Goal: Entertainment & Leisure: Consume media (video, audio)

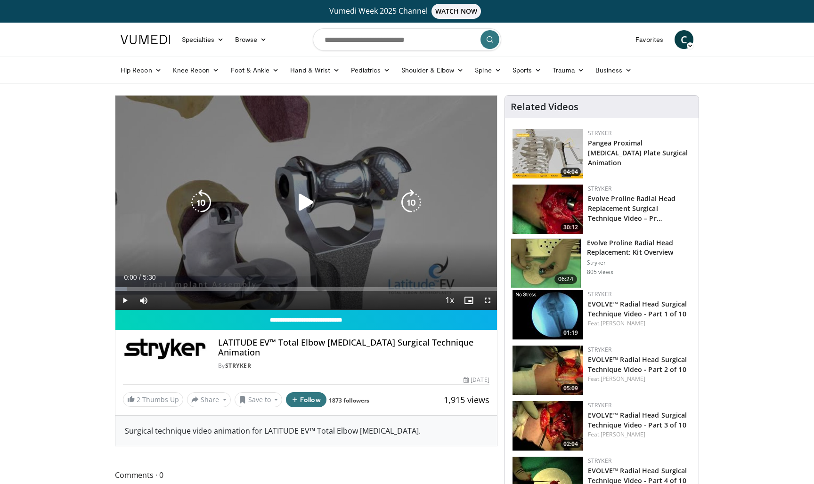
click at [307, 208] on icon "Video Player" at bounding box center [306, 202] width 26 height 26
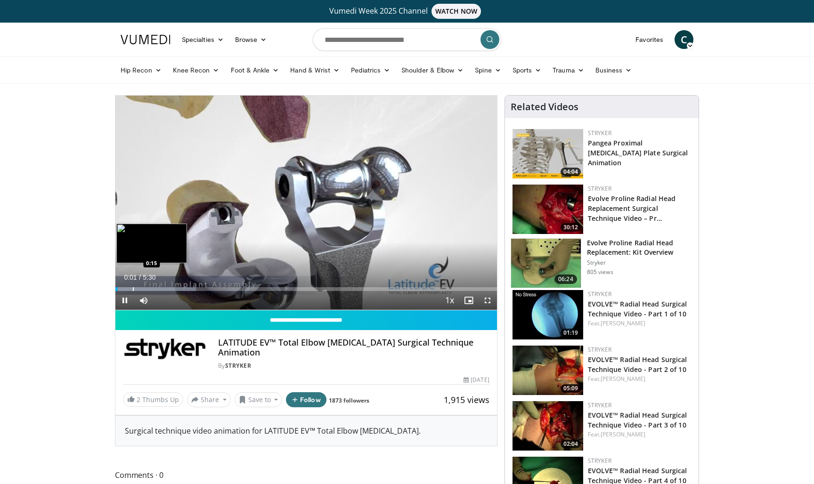
click at [128, 285] on div "Loaded : 21.17% 0:02 0:15" at bounding box center [306, 286] width 382 height 9
click at [173, 301] on div "65%" at bounding box center [168, 300] width 27 height 3
click at [168, 301] on div "46%" at bounding box center [168, 300] width 27 height 3
click at [173, 301] on div "65%" at bounding box center [168, 300] width 27 height 3
click at [160, 285] on div "Loaded : 30.26% 0:17 0:38" at bounding box center [306, 286] width 382 height 9
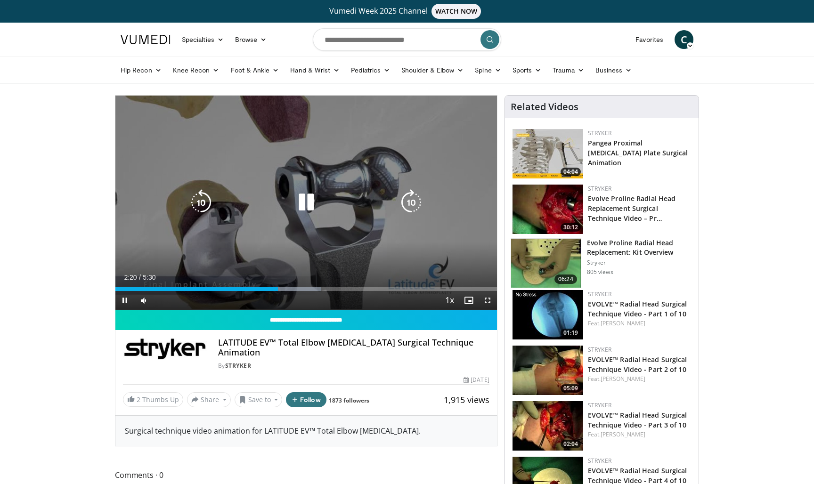
click at [168, 227] on div "10 seconds Tap to unmute" at bounding box center [306, 203] width 382 height 214
click at [198, 233] on div "10 seconds Tap to unmute" at bounding box center [306, 203] width 382 height 214
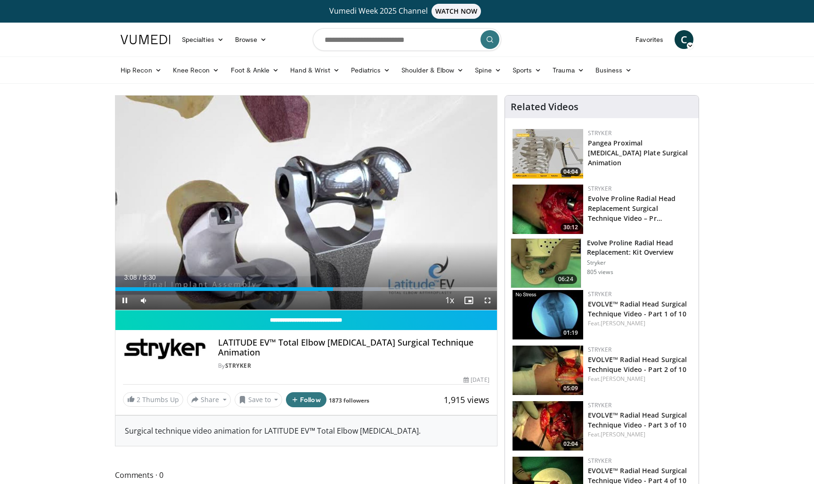
click at [488, 299] on span "Video Player" at bounding box center [487, 300] width 19 height 19
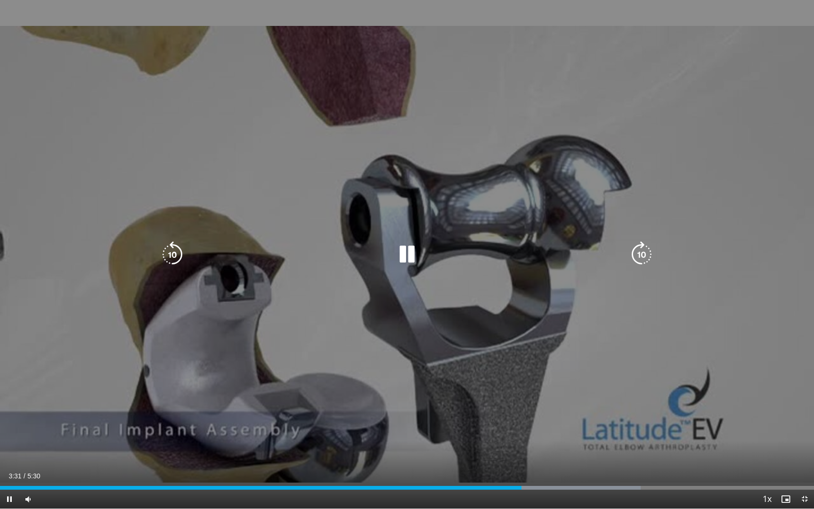
click at [468, 342] on div "10 seconds Tap to unmute" at bounding box center [407, 254] width 814 height 508
click at [479, 310] on div "10 seconds Tap to unmute" at bounding box center [407, 254] width 814 height 508
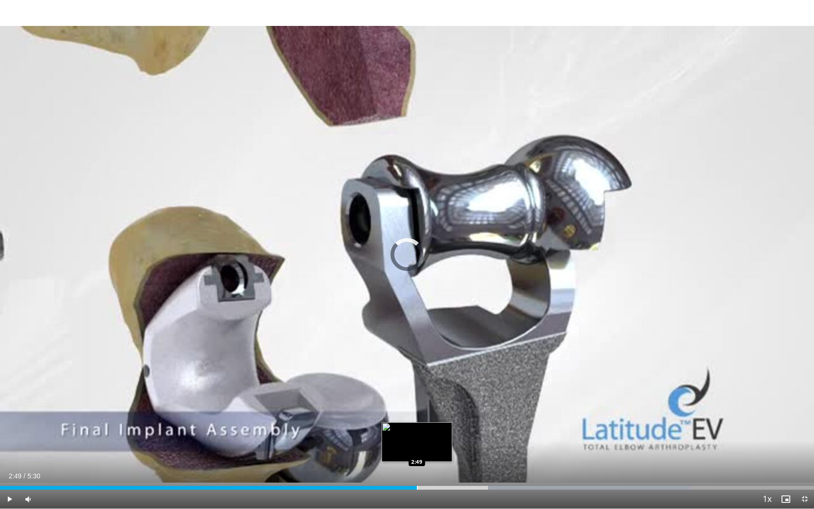
click at [417, 484] on div "Progress Bar" at bounding box center [417, 488] width 1 height 4
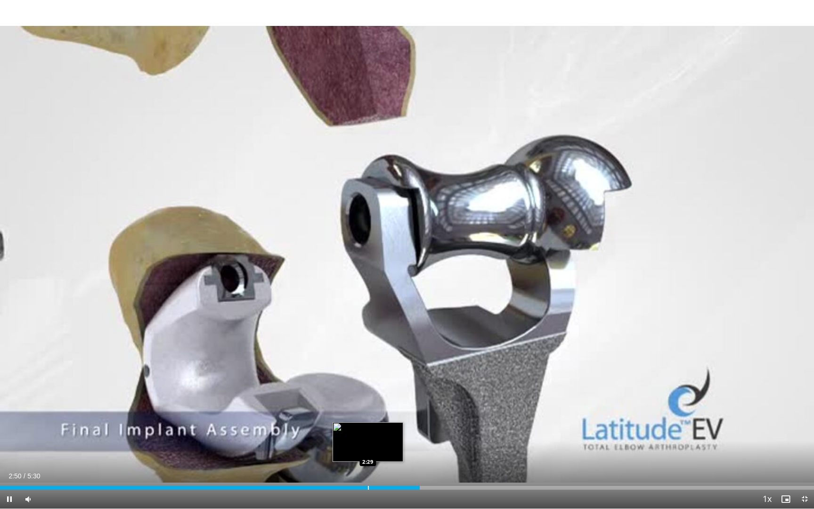
click at [368, 484] on div "Progress Bar" at bounding box center [368, 488] width 1 height 4
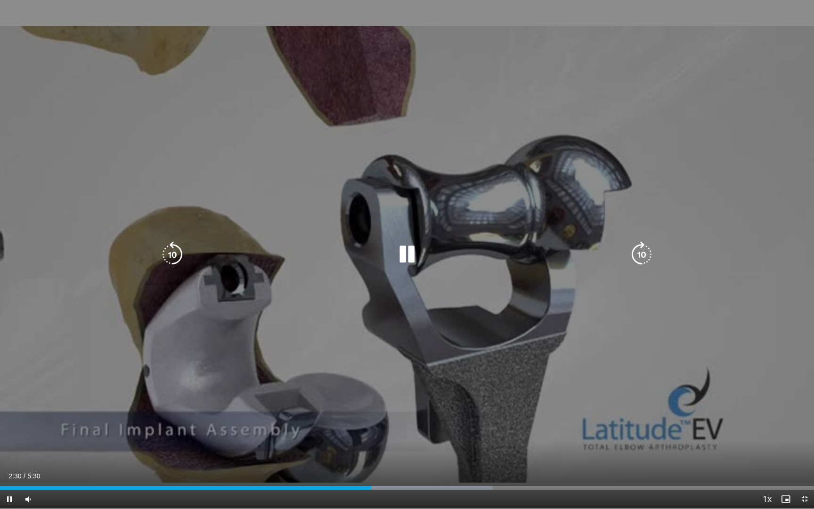
click at [320, 402] on div "10 seconds Tap to unmute" at bounding box center [407, 254] width 814 height 508
click at [409, 252] on icon "Video Player" at bounding box center [407, 254] width 26 height 26
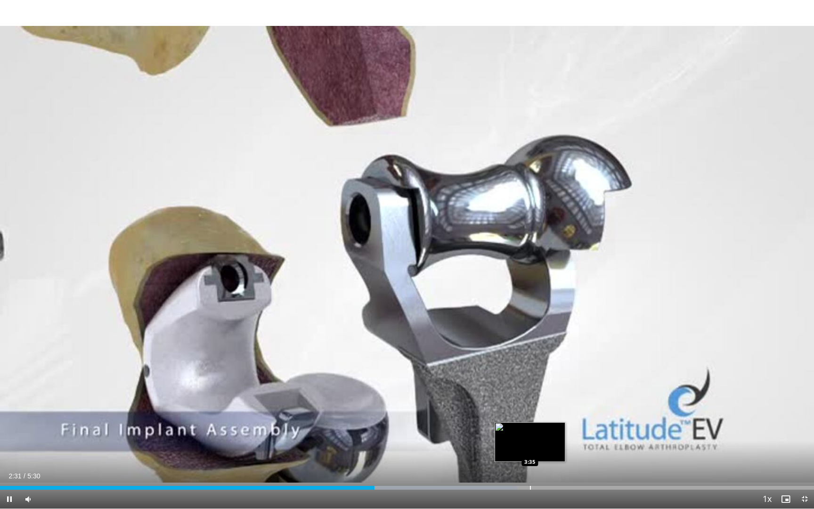
click at [530, 484] on div "Loaded : 63.56% 2:32 3:35" at bounding box center [407, 484] width 814 height 9
click at [510, 484] on div "Loaded : 84.76% 3:37 3:27" at bounding box center [407, 484] width 814 height 9
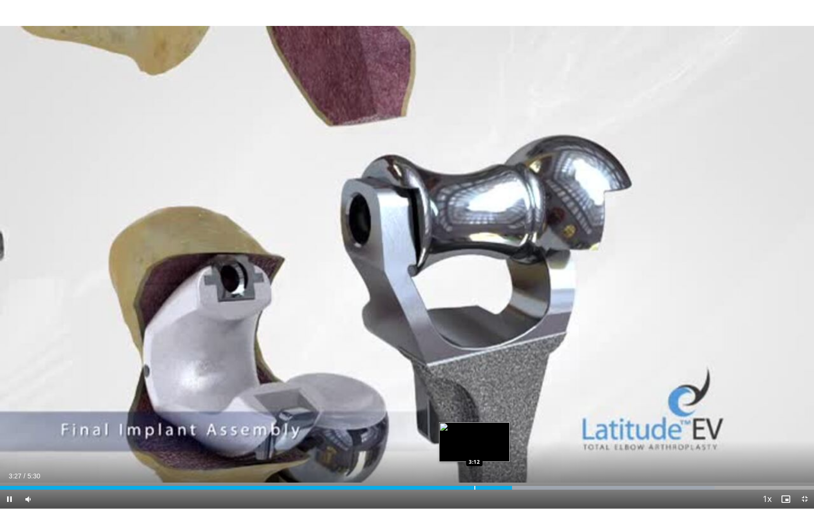
click at [474, 483] on div "Loaded : 87.79% 3:28 3:12" at bounding box center [407, 484] width 814 height 9
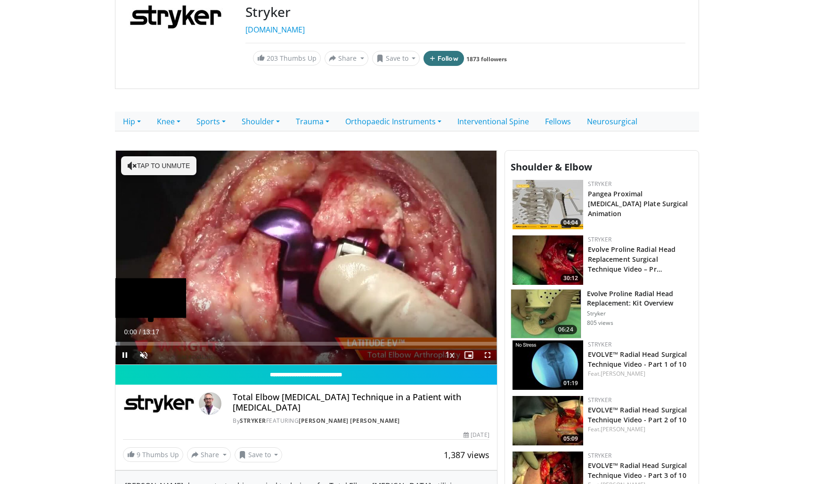
scroll to position [136, 0]
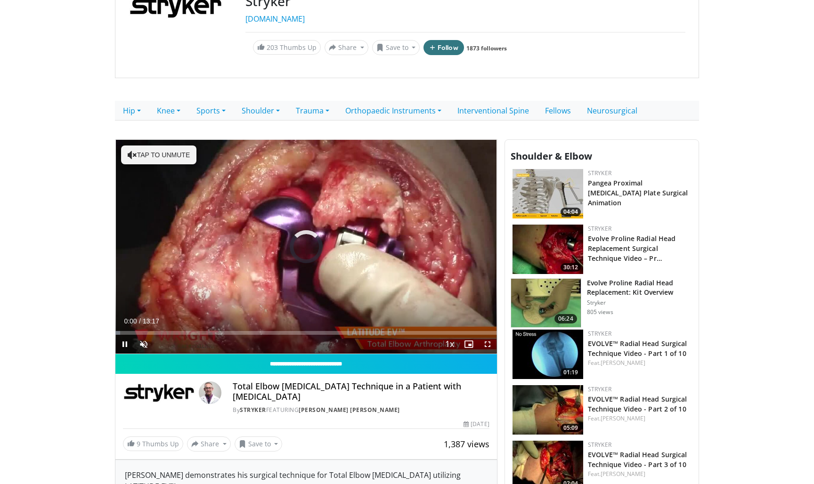
click at [487, 343] on span "Video Player" at bounding box center [487, 344] width 19 height 19
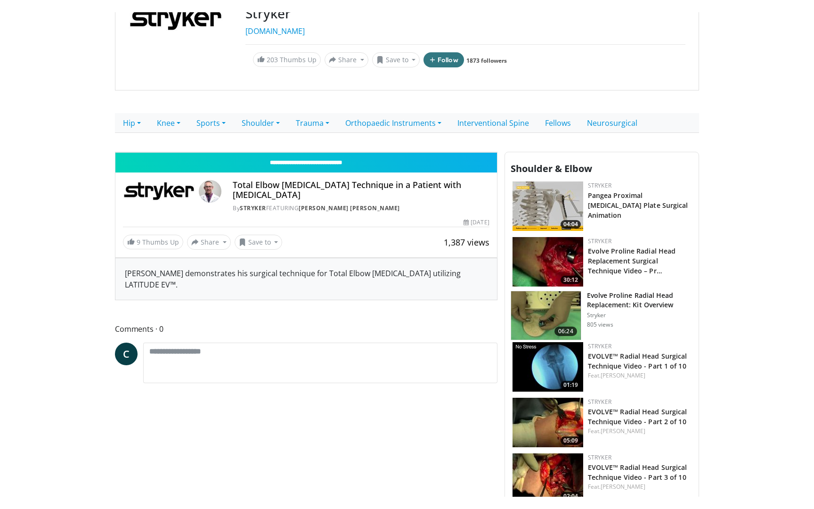
scroll to position [0, 0]
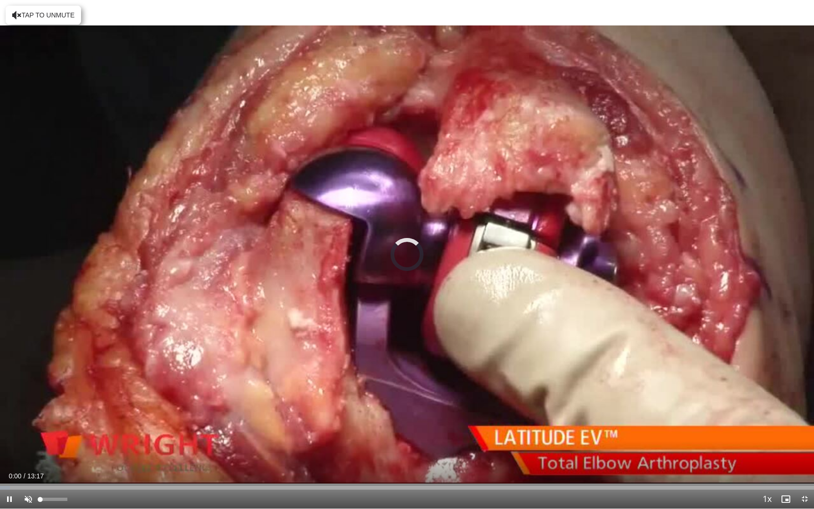
click at [25, 484] on span "Video Player" at bounding box center [28, 498] width 19 height 19
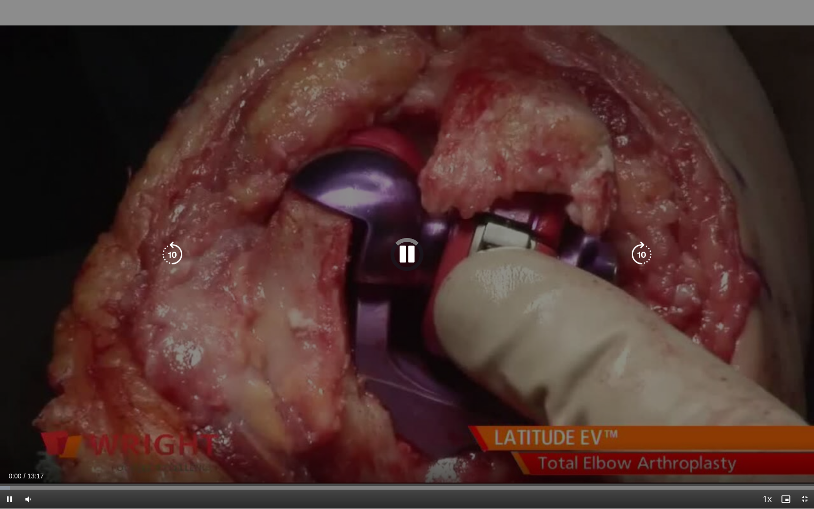
click at [401, 257] on icon "Video Player" at bounding box center [407, 254] width 26 height 26
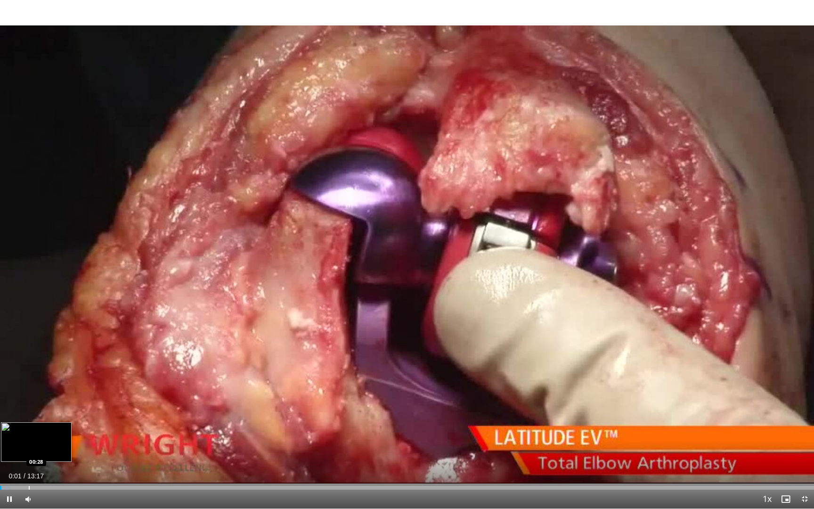
click at [29, 484] on div "Progress Bar" at bounding box center [29, 488] width 1 height 4
click at [60, 484] on div "Progress Bar" at bounding box center [60, 488] width 1 height 4
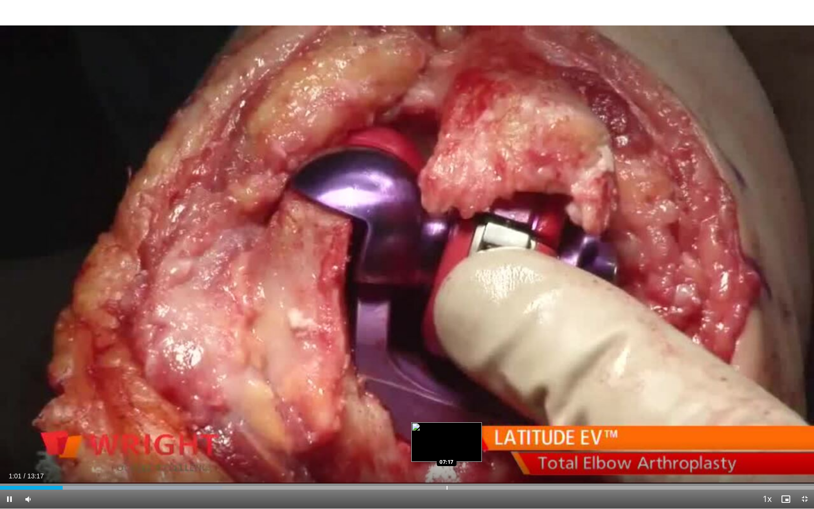
click at [447, 483] on div "Loaded : 27.30% 01:01 07:17" at bounding box center [407, 484] width 814 height 9
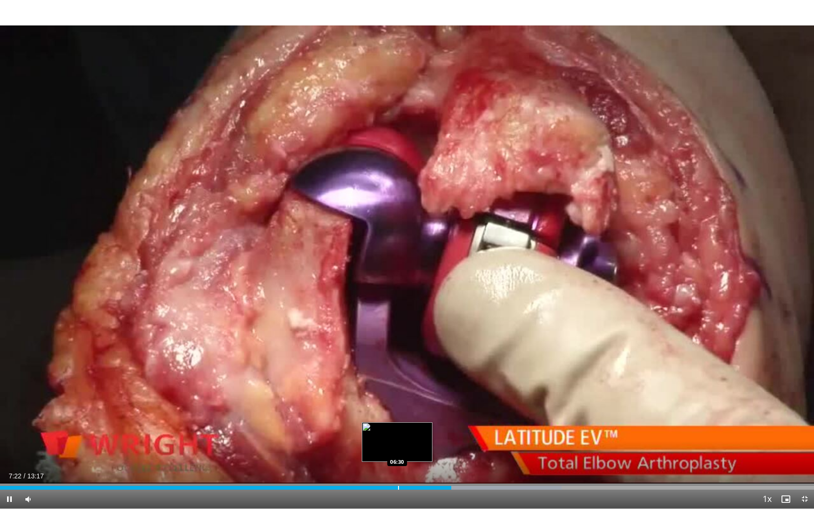
click at [397, 483] on div "Loaded : 68.99% 07:22 06:30" at bounding box center [407, 484] width 814 height 9
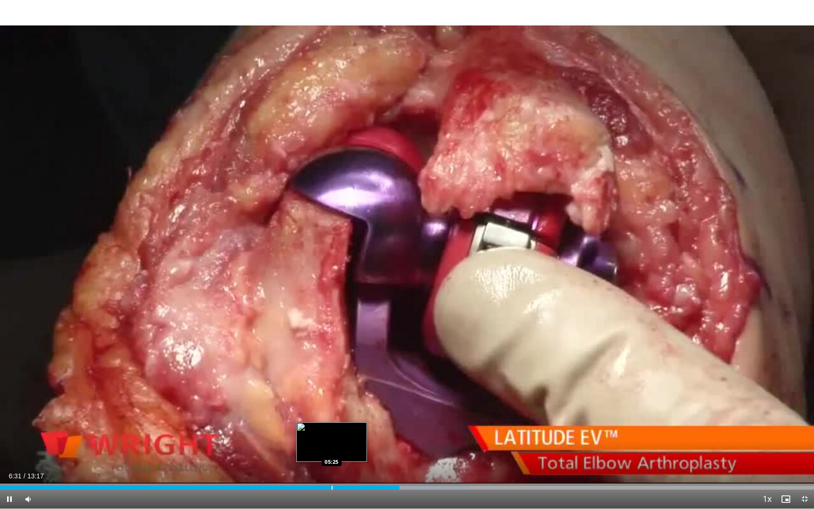
click at [332, 484] on div "Progress Bar" at bounding box center [332, 488] width 1 height 4
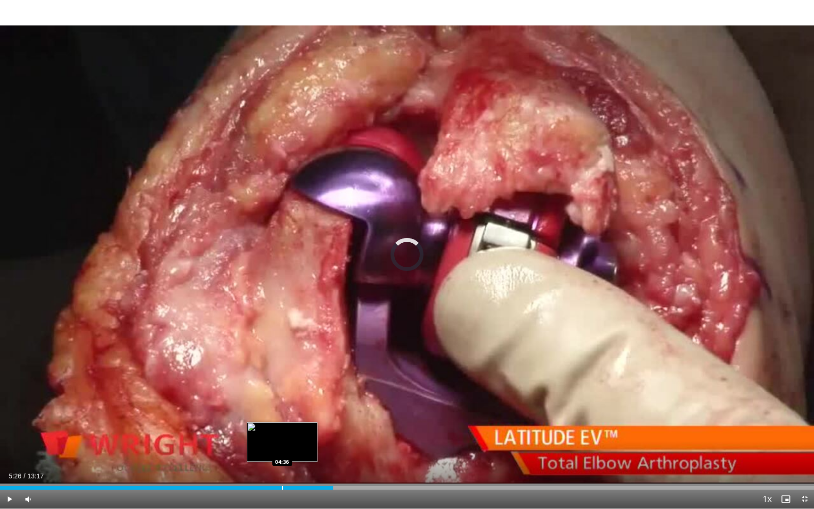
click at [282, 484] on div "Progress Bar" at bounding box center [282, 488] width 1 height 4
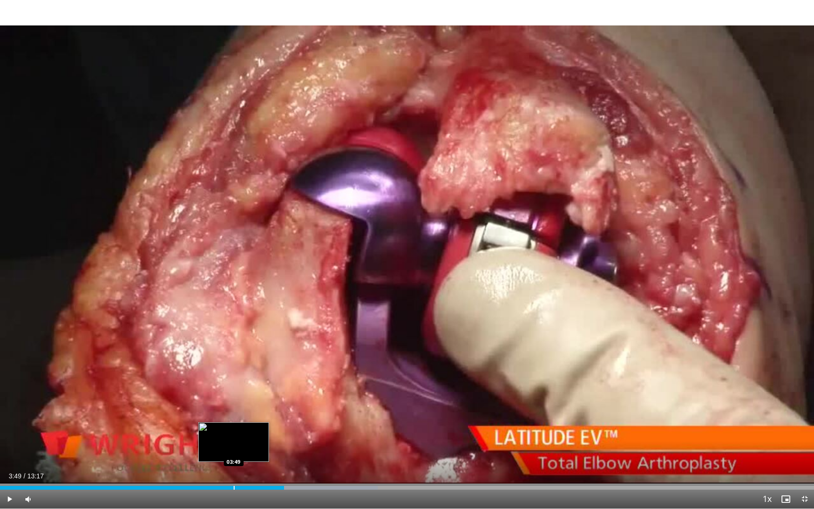
click at [234, 484] on div "Loaded : 46.41% 04:38 03:49" at bounding box center [407, 484] width 814 height 9
click at [217, 484] on div "Progress Bar" at bounding box center [217, 488] width 1 height 4
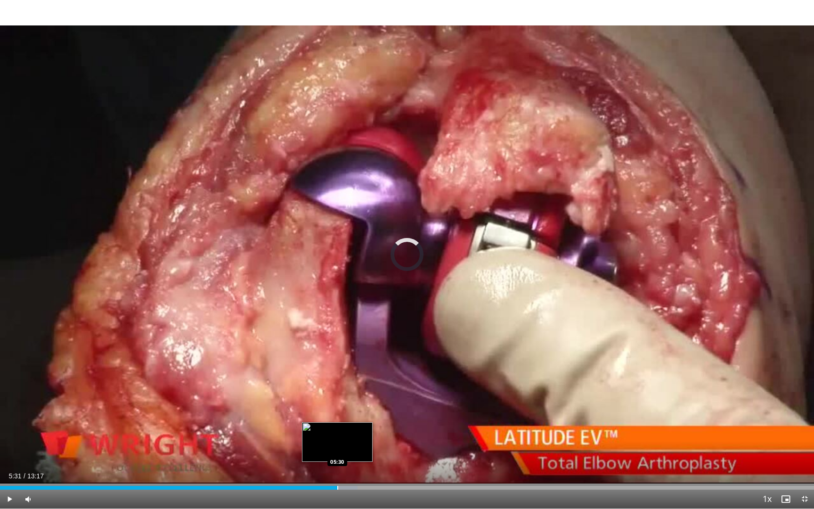
click at [338, 484] on div "Progress Bar" at bounding box center [337, 488] width 1 height 4
click at [358, 484] on div "Progress Bar" at bounding box center [358, 488] width 1 height 4
click at [338, 484] on div "Progress Bar" at bounding box center [338, 488] width 1 height 4
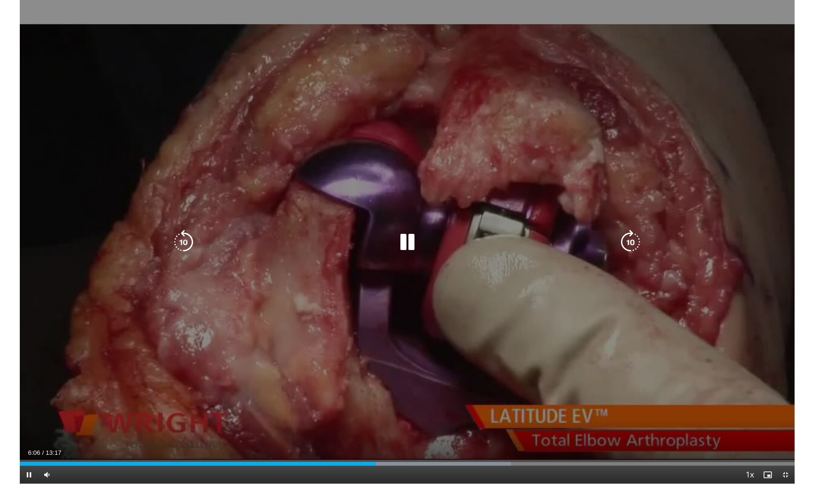
scroll to position [136, 0]
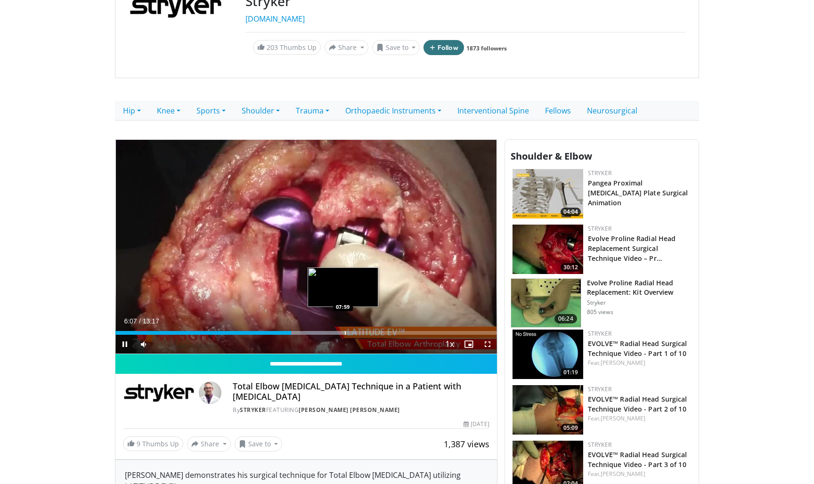
click at [342, 330] on div "Loaded : 63.37% 06:07 07:59" at bounding box center [306, 330] width 382 height 9
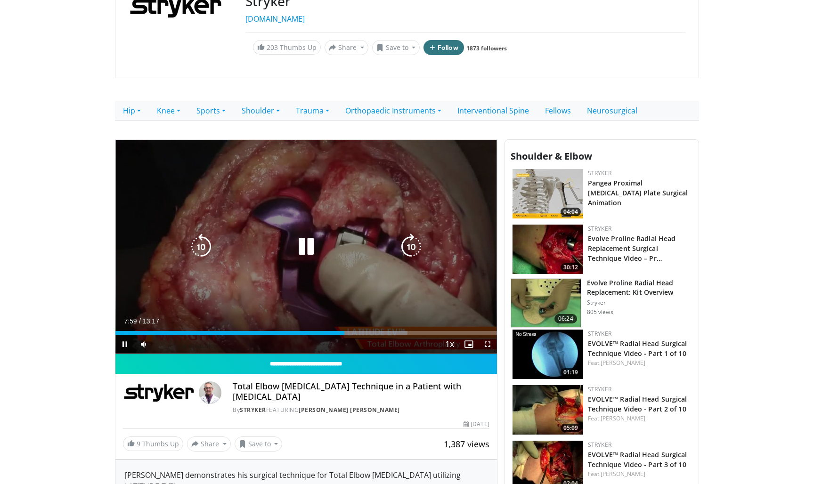
click at [324, 329] on div "Loaded : 76.52% 07:59 07:15" at bounding box center [306, 330] width 382 height 9
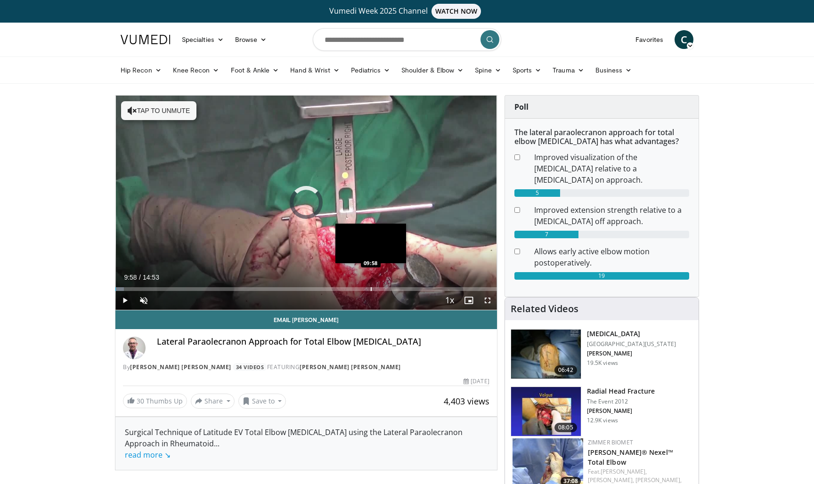
click at [371, 290] on div "Progress Bar" at bounding box center [371, 289] width 1 height 4
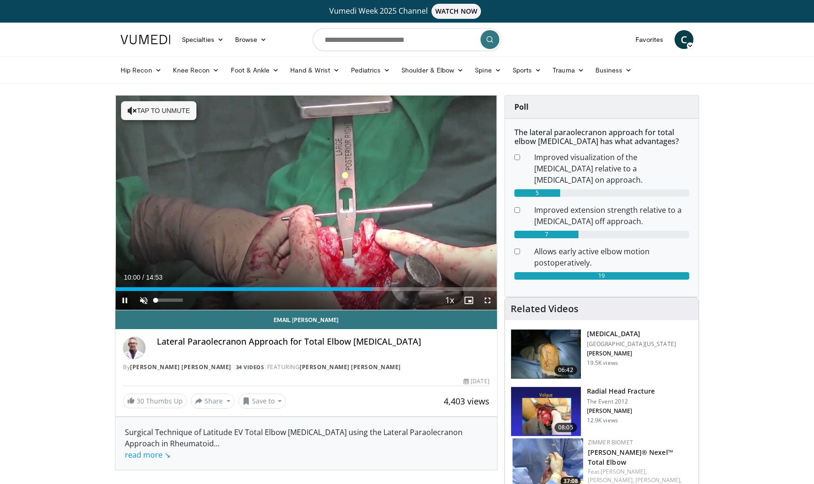
click at [145, 299] on span "Video Player" at bounding box center [143, 300] width 19 height 19
click at [486, 299] on span "Video Player" at bounding box center [487, 300] width 19 height 19
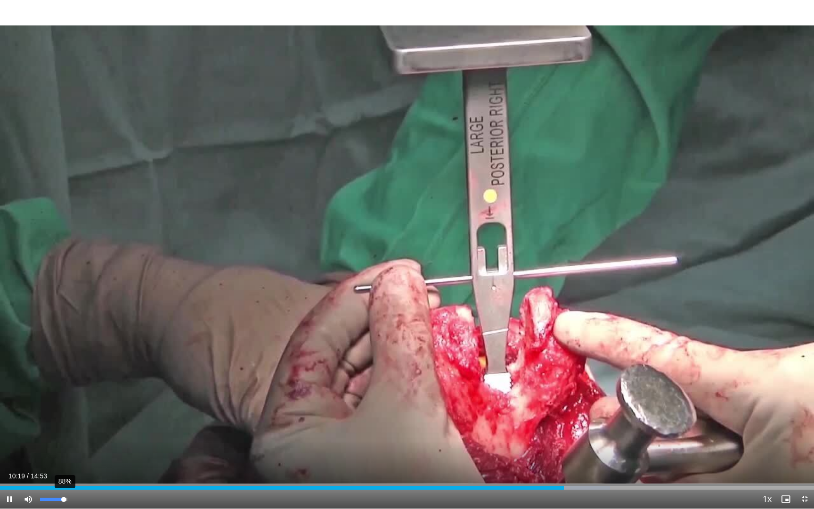
click at [64, 484] on div "88%" at bounding box center [53, 498] width 27 height 3
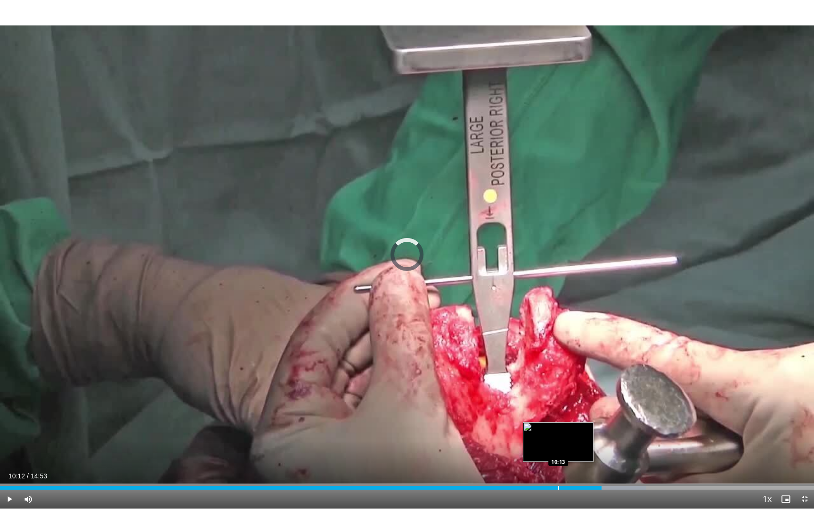
click at [558, 484] on div "11:00" at bounding box center [301, 488] width 602 height 4
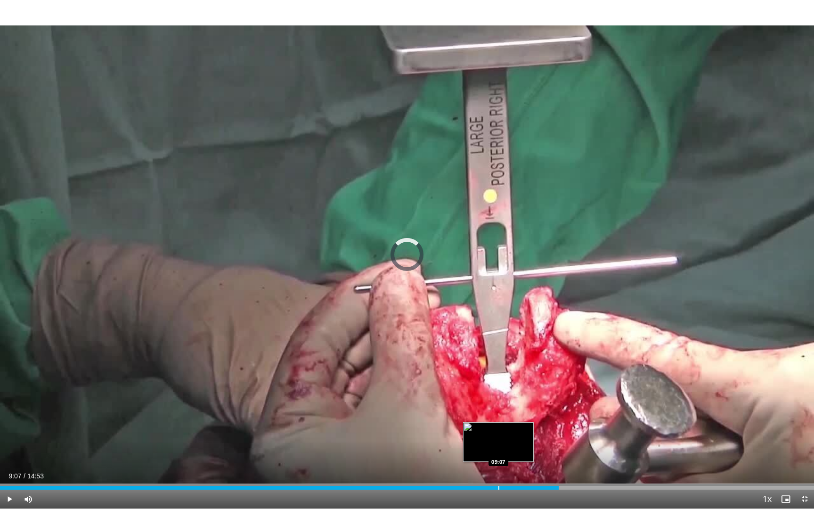
click at [498, 483] on div "Loaded : 68.23% 10:13 09:07" at bounding box center [407, 484] width 814 height 9
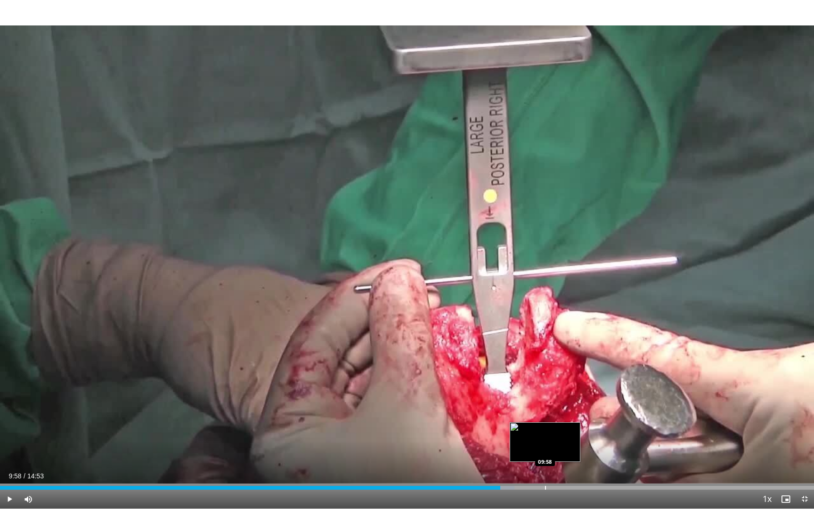
click at [545, 484] on div "Progress Bar" at bounding box center [545, 488] width 1 height 4
click at [558, 484] on div "Progress Bar" at bounding box center [558, 488] width 1 height 4
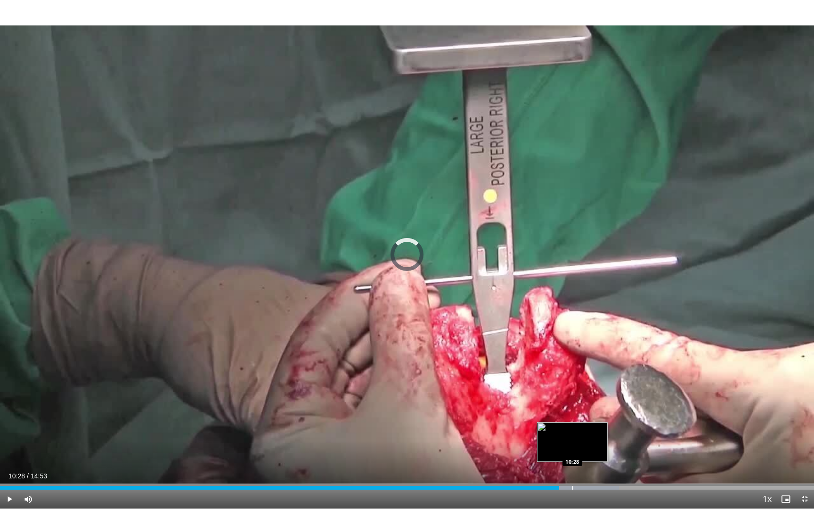
click at [572, 484] on div "Progress Bar" at bounding box center [572, 488] width 1 height 4
click at [562, 484] on div "10:29" at bounding box center [286, 488] width 573 height 4
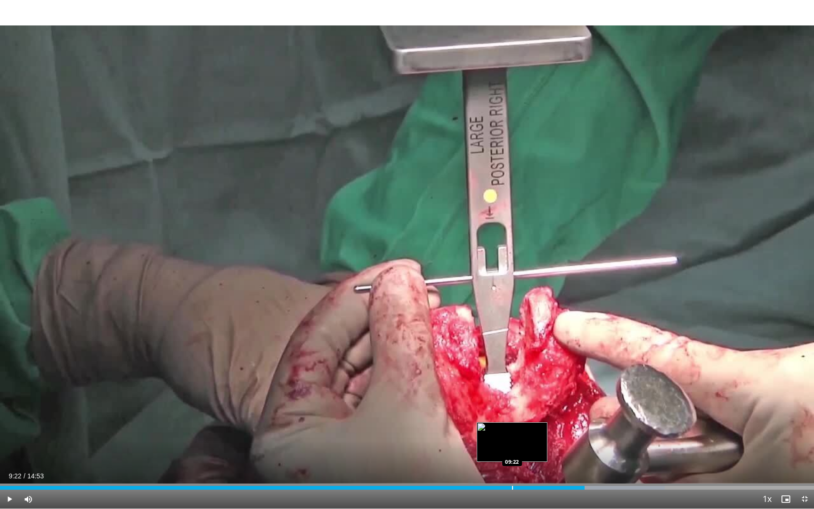
click at [512, 484] on div "Loaded : 81.65% 10:42 09:22" at bounding box center [407, 488] width 814 height 4
click at [522, 484] on div "Progress Bar" at bounding box center [521, 488] width 1 height 4
click at [529, 484] on div "Progress Bar" at bounding box center [529, 488] width 1 height 4
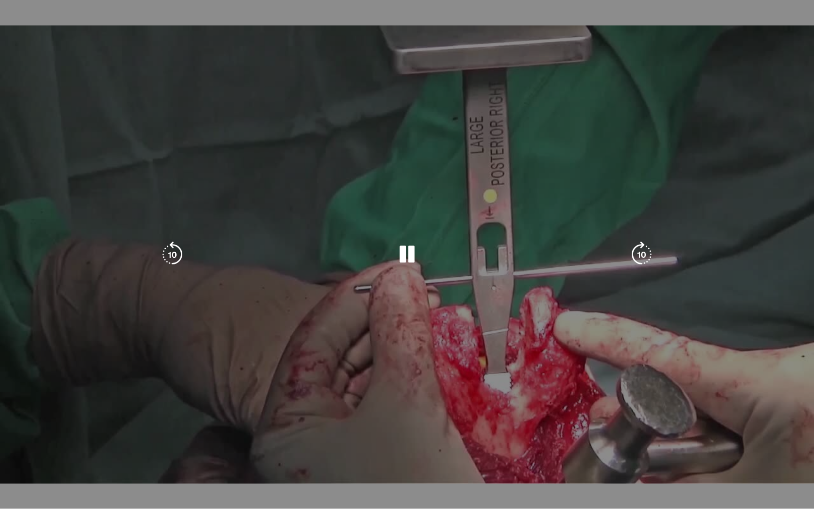
click at [535, 484] on div "Current Time 9:41 / Duration 14:53 Pause Skip Backward Skip Forward Mute 40% Lo…" at bounding box center [407, 517] width 814 height 19
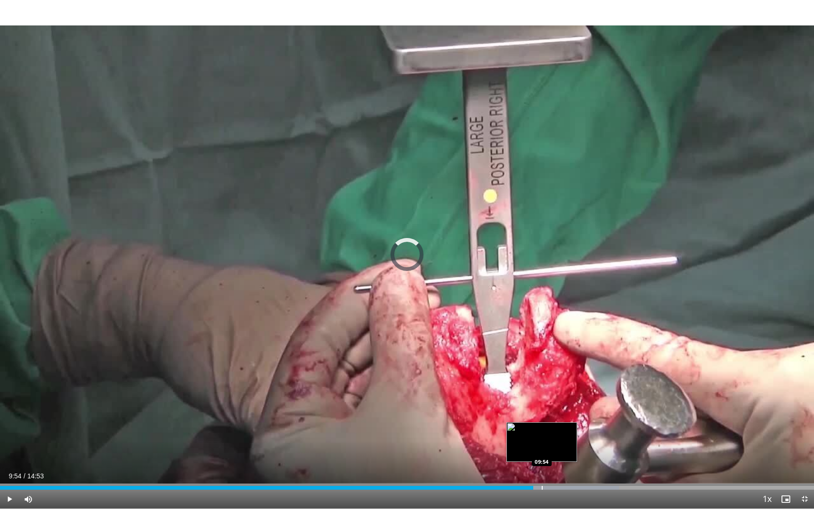
click at [542, 484] on div "Loaded : 76.06% 09:54 09:54" at bounding box center [407, 484] width 814 height 9
click at [555, 484] on div "Progress Bar" at bounding box center [555, 488] width 1 height 4
click at [571, 484] on div "Loaded : 78.30% 10:13 10:27" at bounding box center [407, 484] width 814 height 9
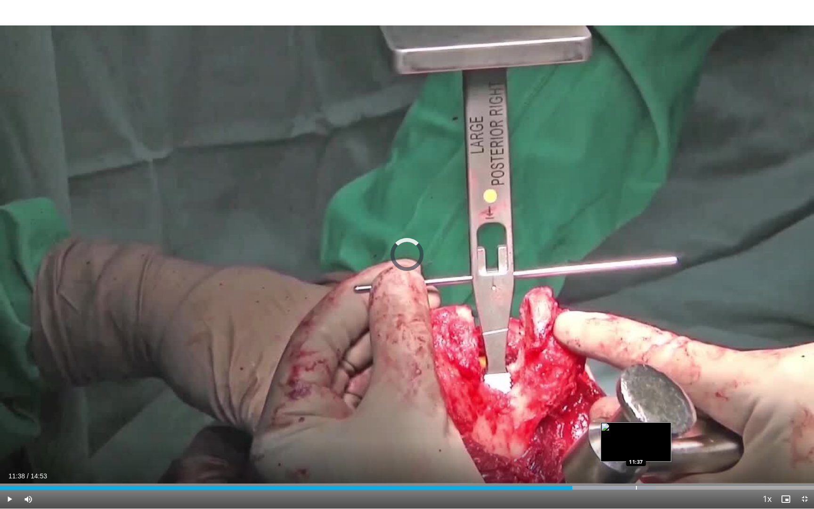
click at [636, 484] on div "Loaded : 80.54% 10:28 11:37" at bounding box center [407, 484] width 814 height 9
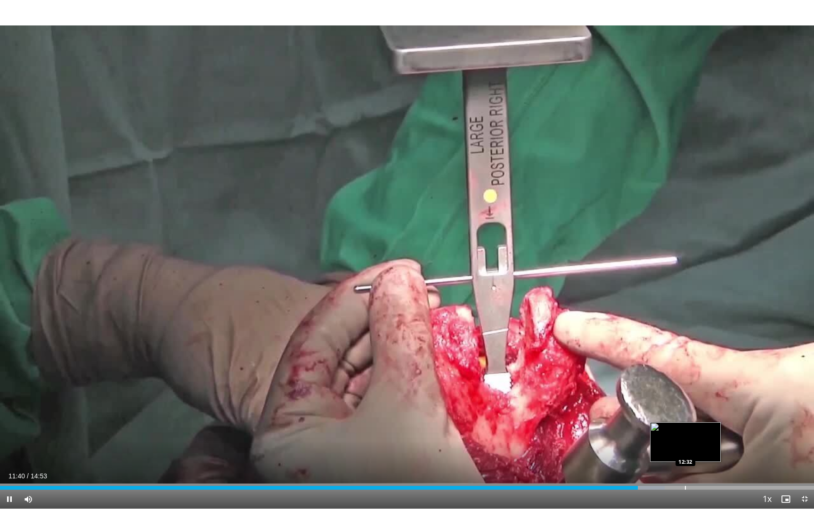
click at [685, 484] on div "Progress Bar" at bounding box center [685, 488] width 1 height 4
